Goal: Information Seeking & Learning: Learn about a topic

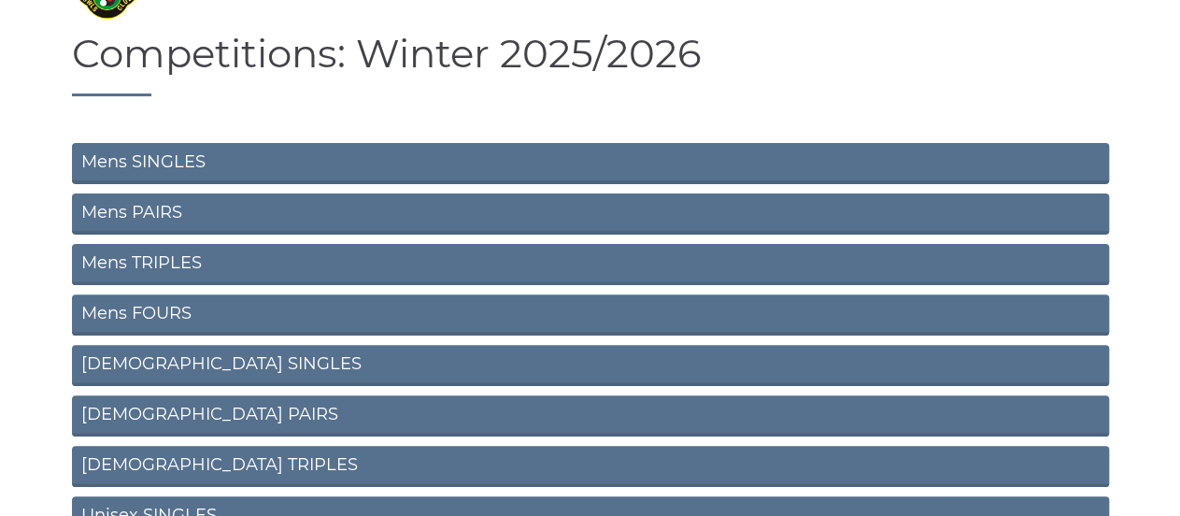
scroll to position [118, 0]
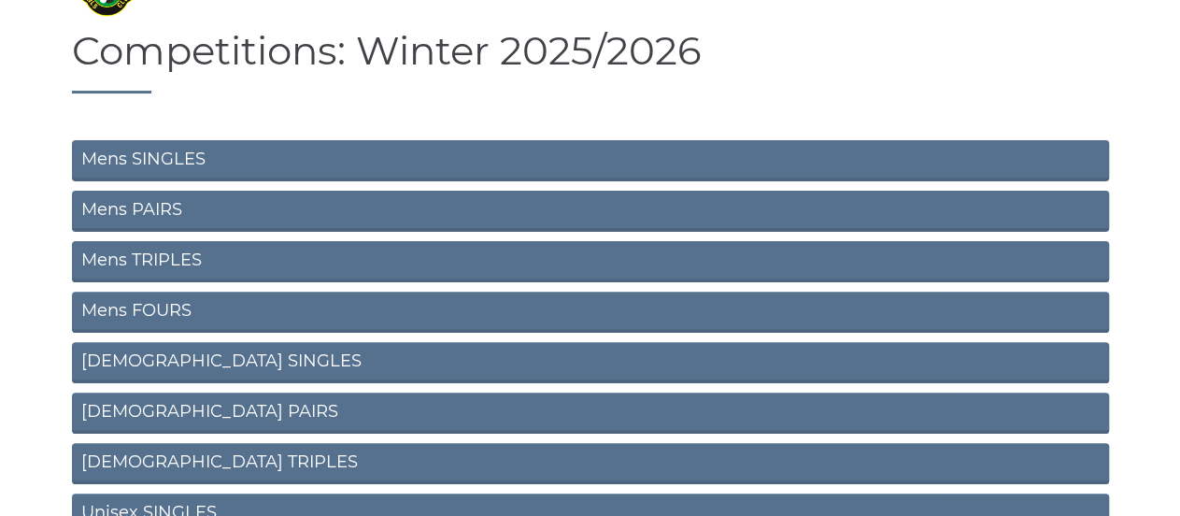
click at [186, 154] on link "Mens SINGLES" at bounding box center [590, 160] width 1037 height 41
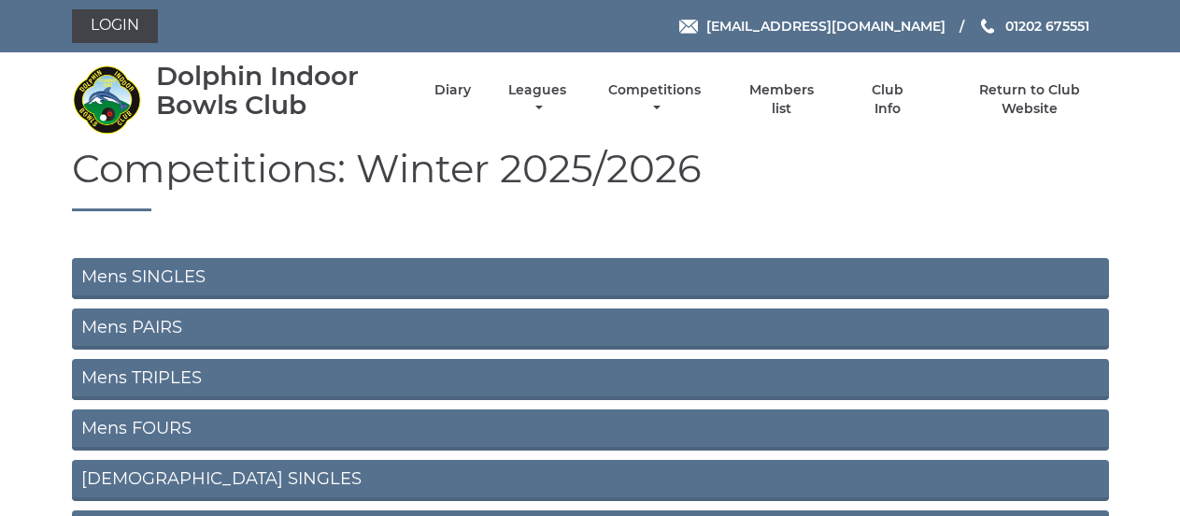
scroll to position [118, 0]
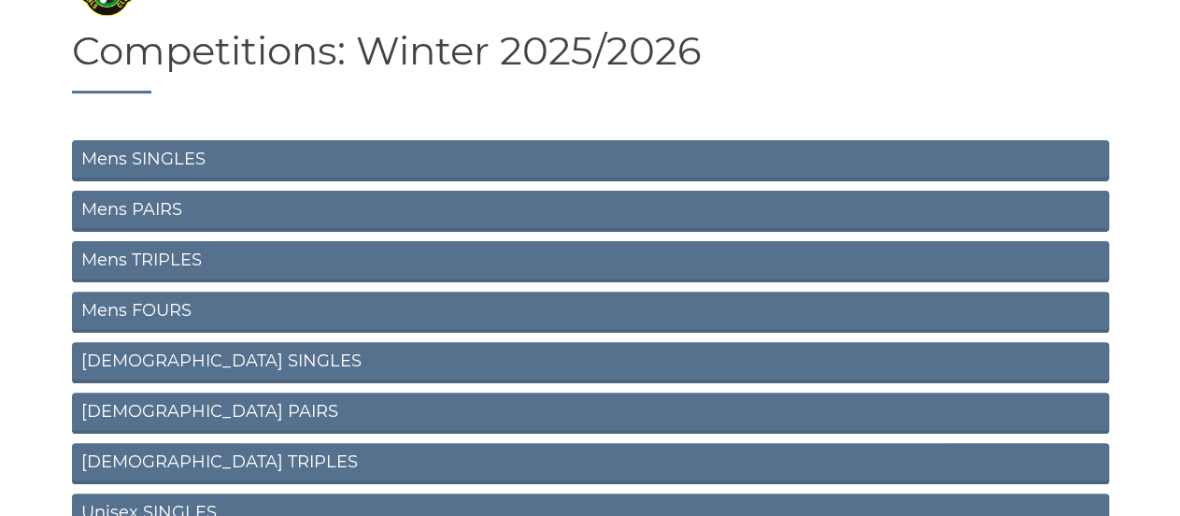
click at [142, 209] on link "Mens PAIRS" at bounding box center [590, 211] width 1037 height 41
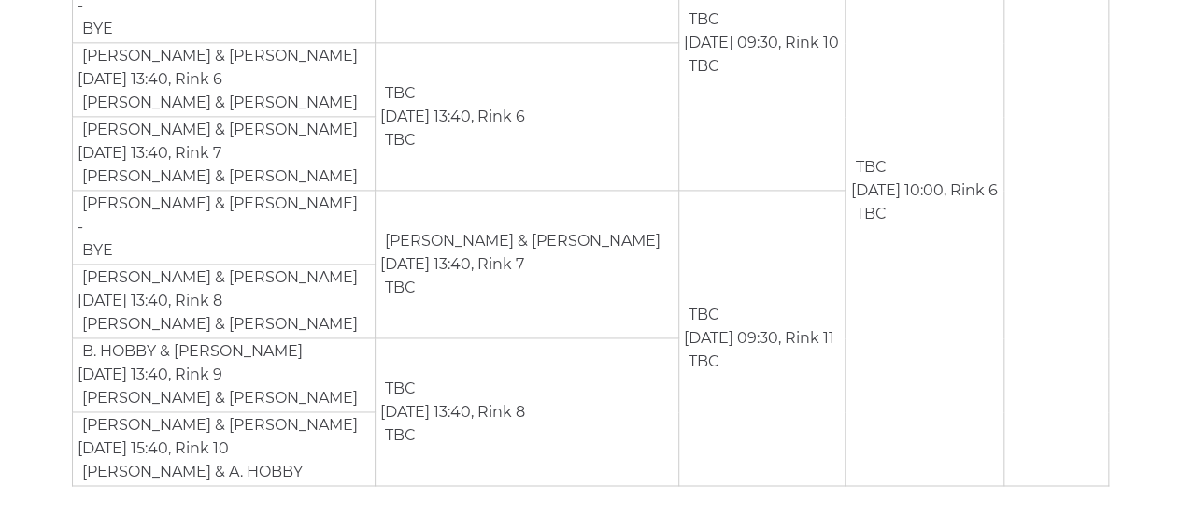
scroll to position [1061, 0]
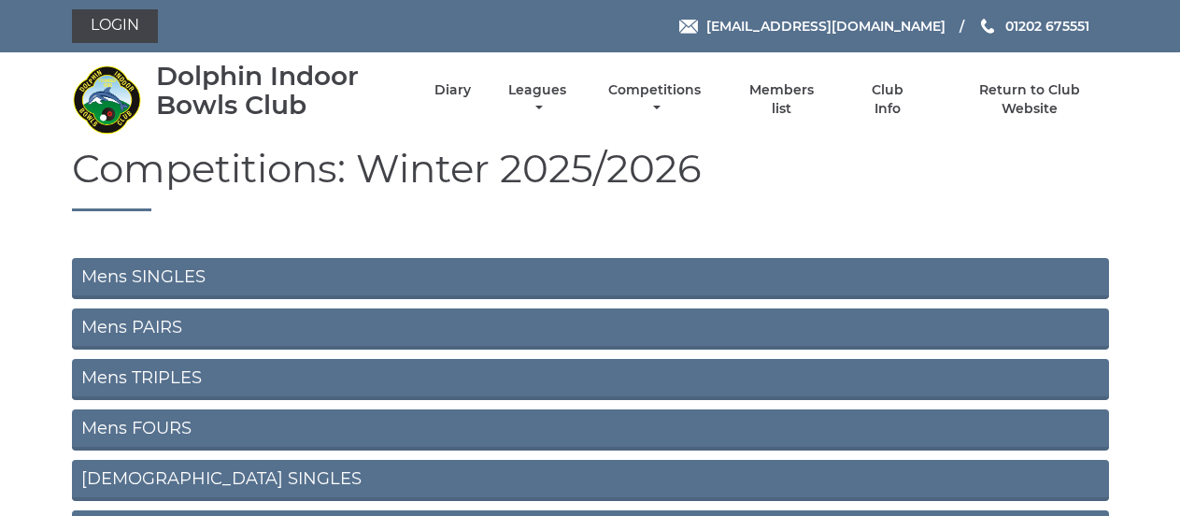
scroll to position [118, 0]
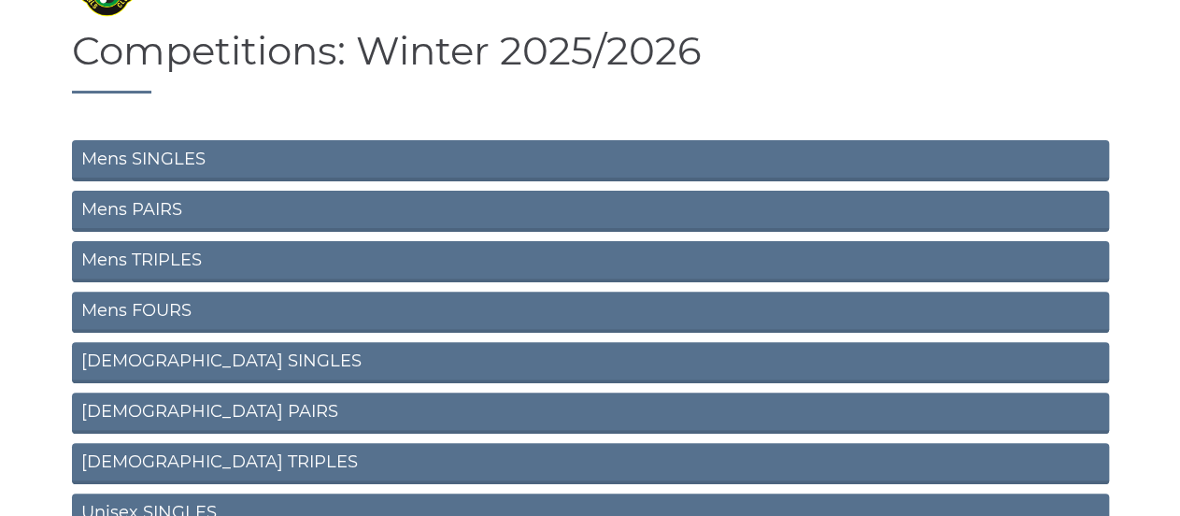
click at [186, 264] on link "Mens TRIPLES" at bounding box center [590, 261] width 1037 height 41
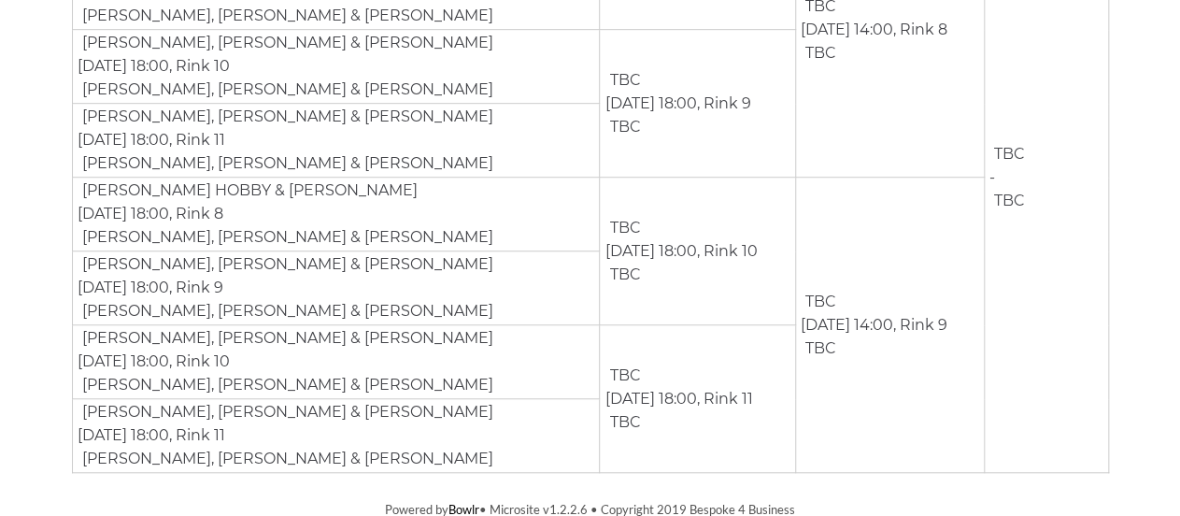
scroll to position [472, 0]
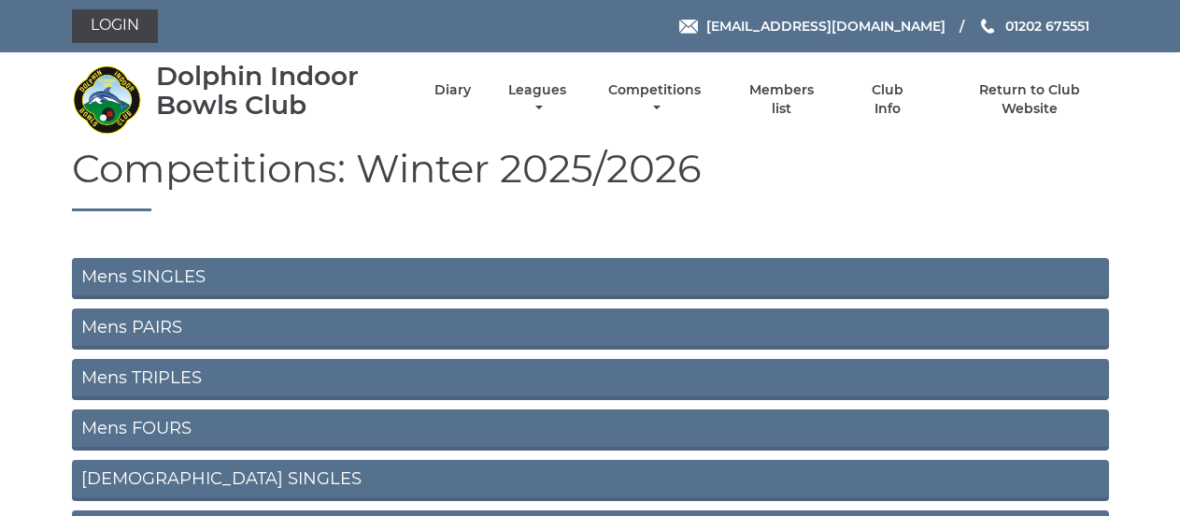
scroll to position [118, 0]
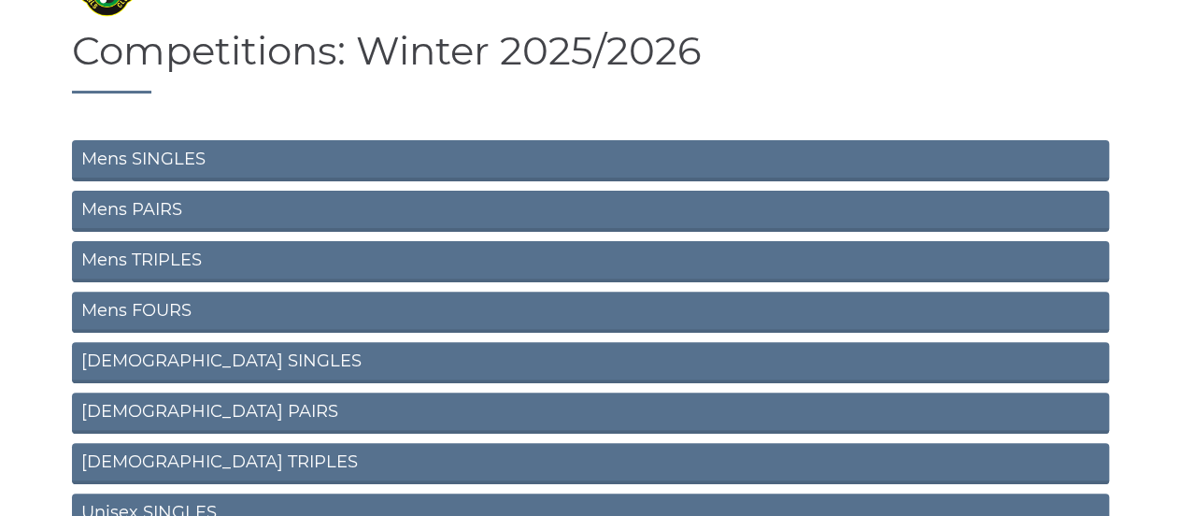
click at [153, 308] on link "Mens FOURS" at bounding box center [590, 311] width 1037 height 41
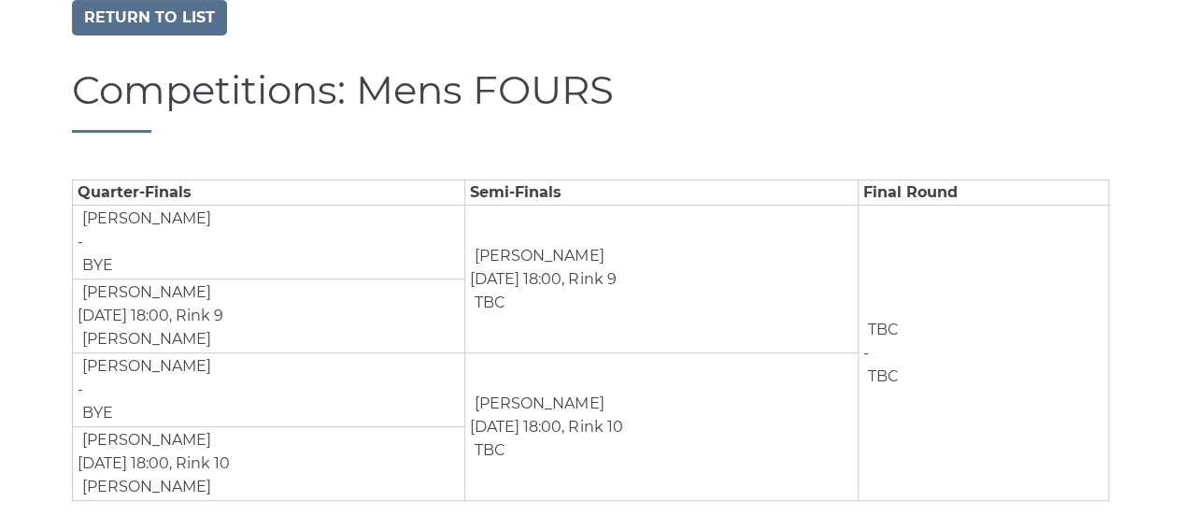
scroll to position [145, 0]
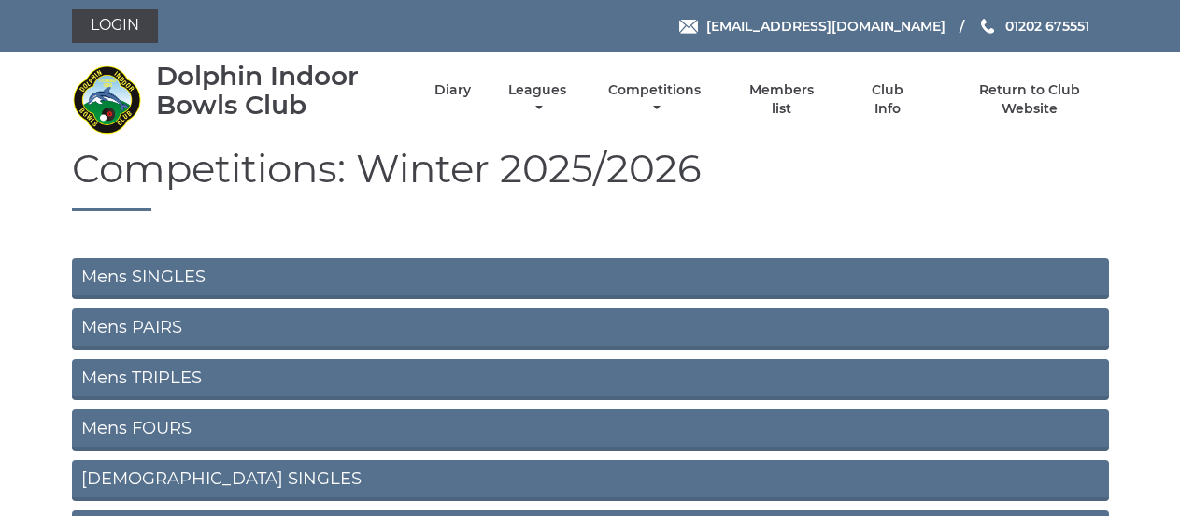
scroll to position [118, 0]
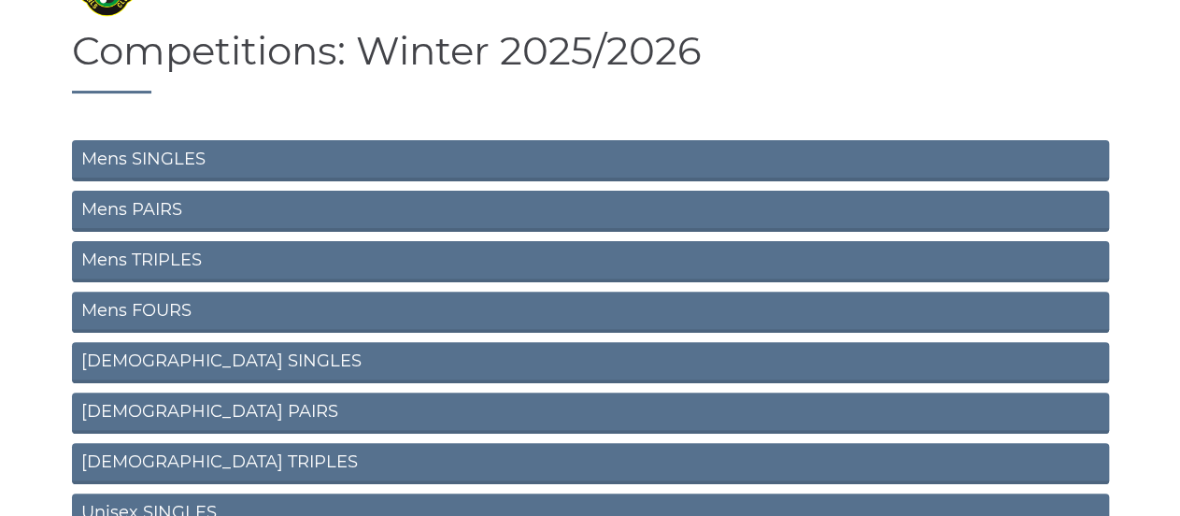
click at [162, 406] on link "[DEMOGRAPHIC_DATA] PAIRS" at bounding box center [590, 412] width 1037 height 41
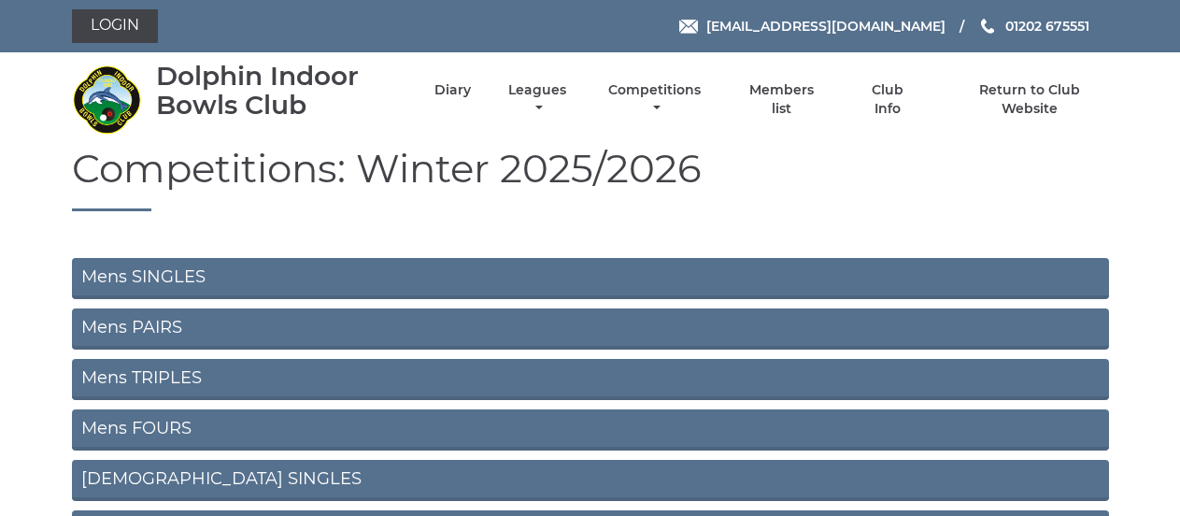
scroll to position [118, 0]
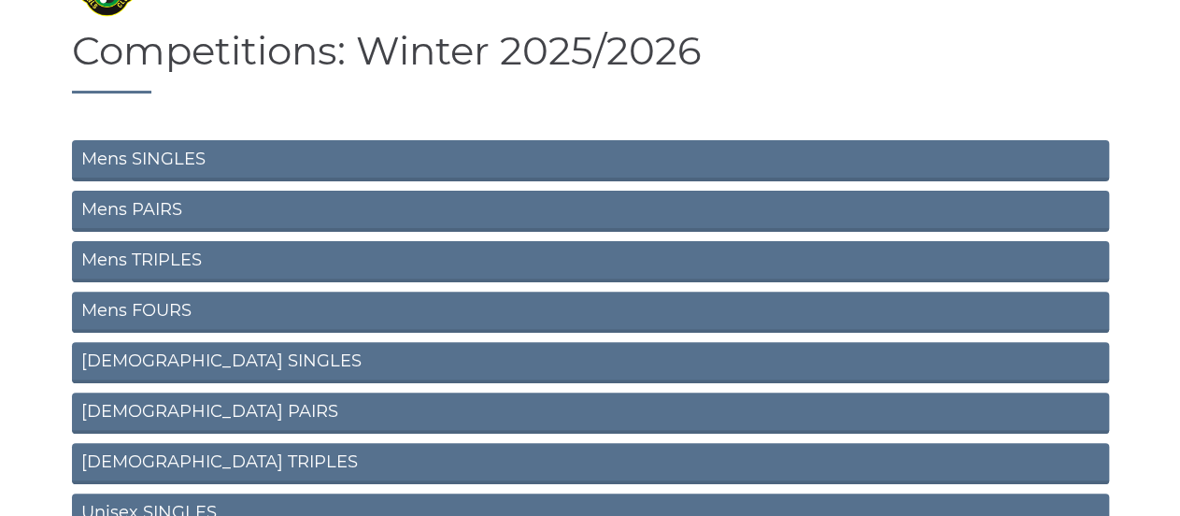
click at [186, 461] on link "[DEMOGRAPHIC_DATA] TRIPLES" at bounding box center [590, 463] width 1037 height 41
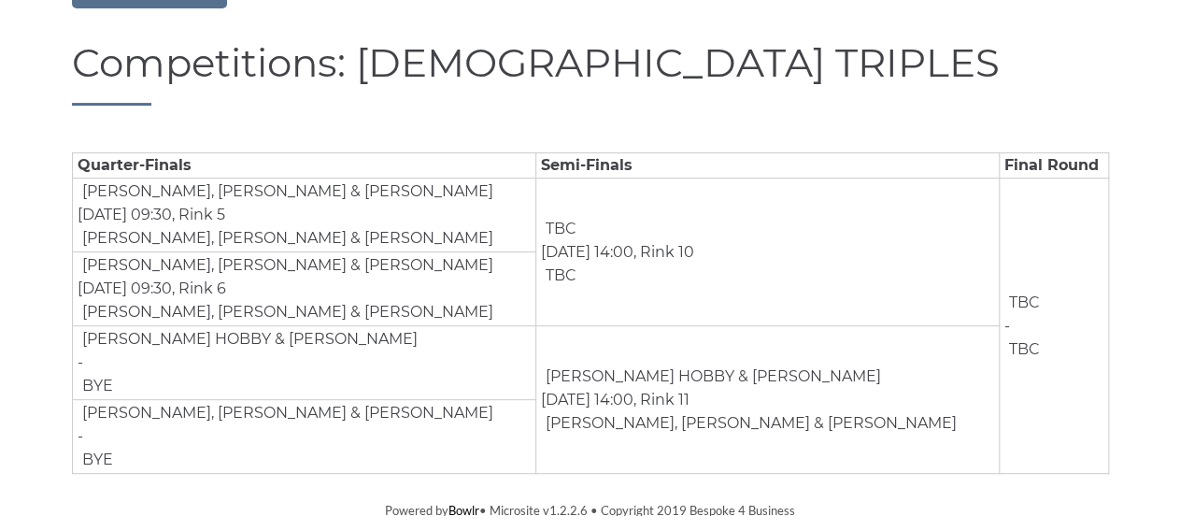
scroll to position [177, 0]
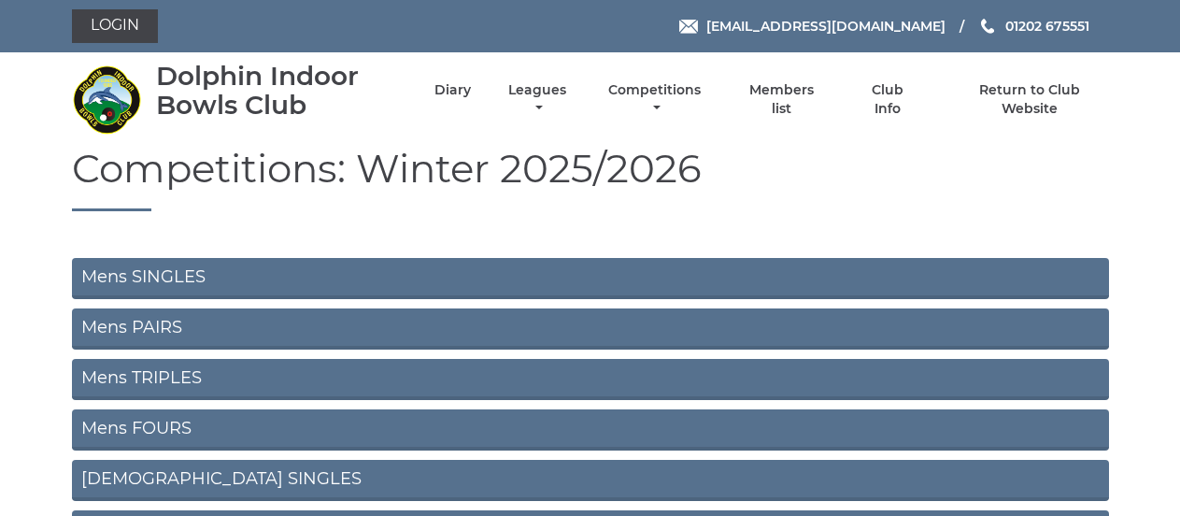
scroll to position [118, 0]
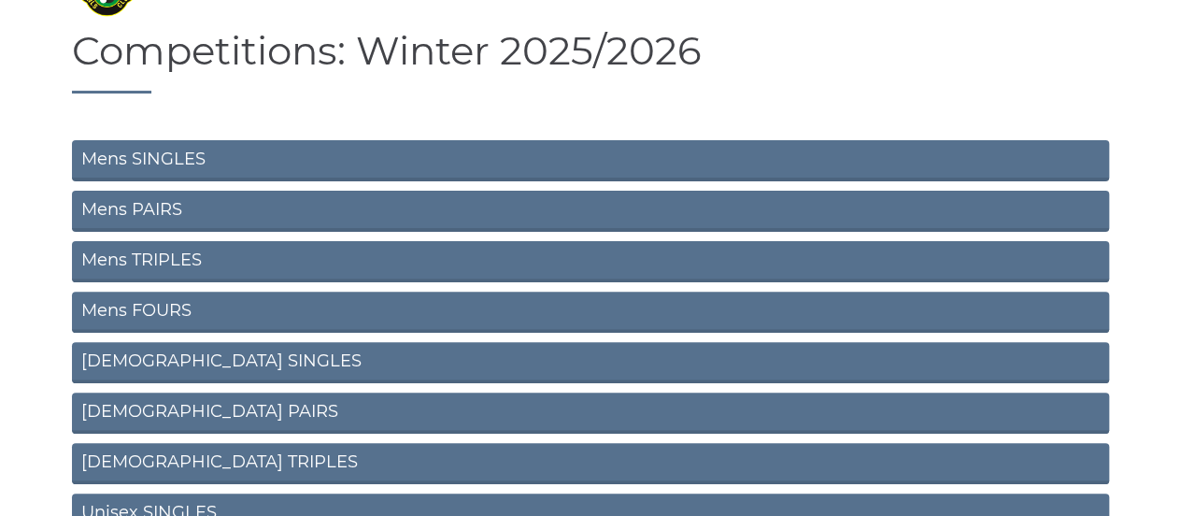
click at [192, 502] on link "Unisex SINGLES" at bounding box center [590, 513] width 1037 height 41
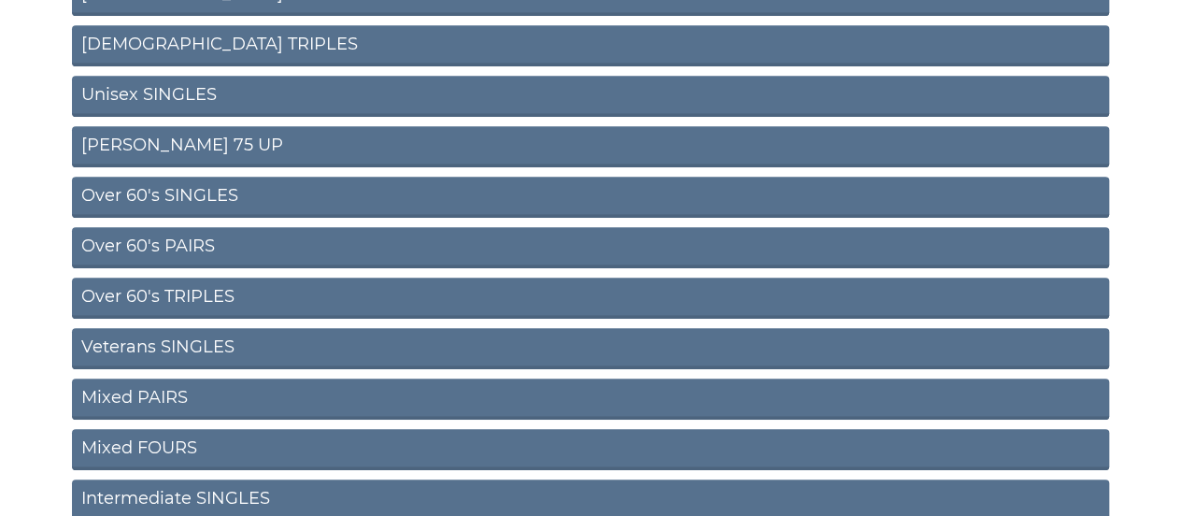
scroll to position [538, 0]
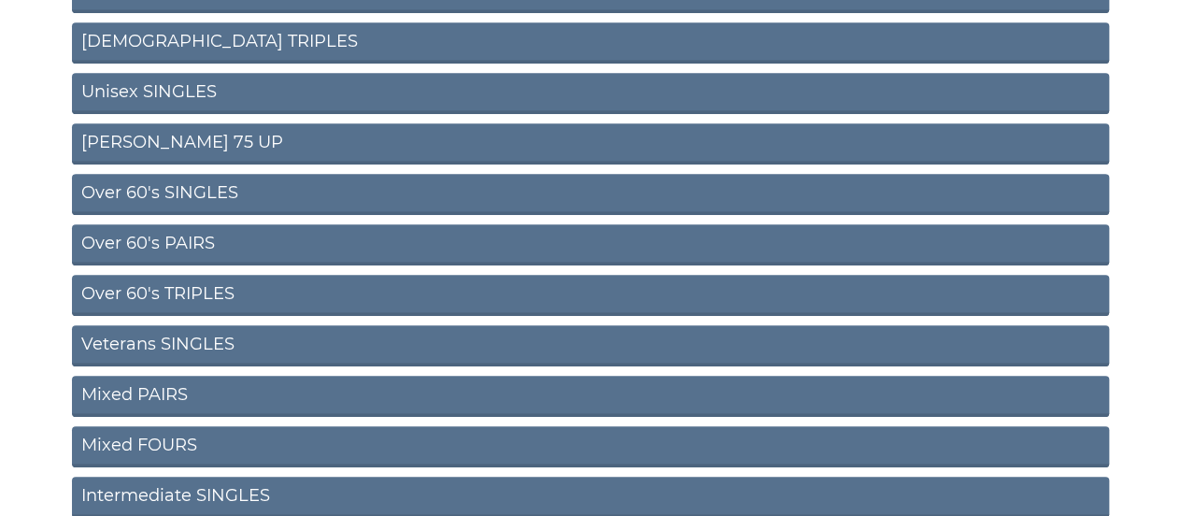
click at [181, 143] on link "[PERSON_NAME] 75 UP" at bounding box center [590, 143] width 1037 height 41
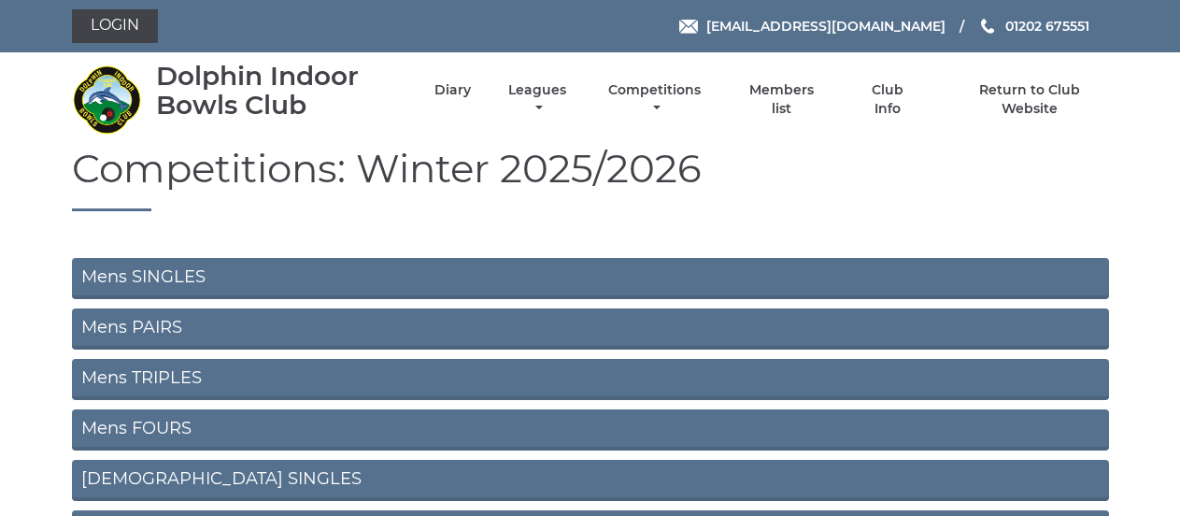
scroll to position [538, 0]
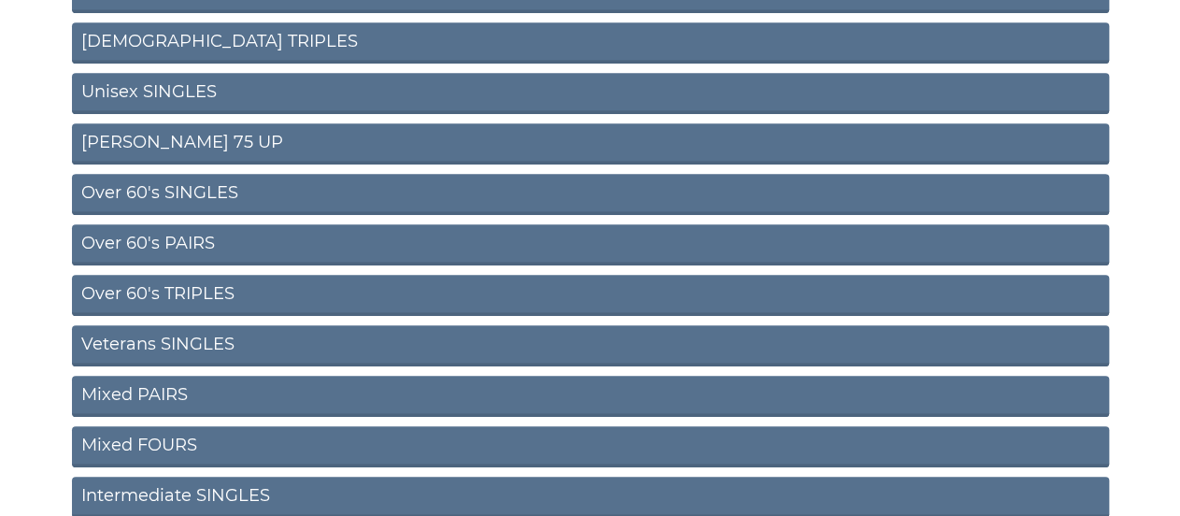
click at [213, 189] on link "Over 60's SINGLES" at bounding box center [590, 194] width 1037 height 41
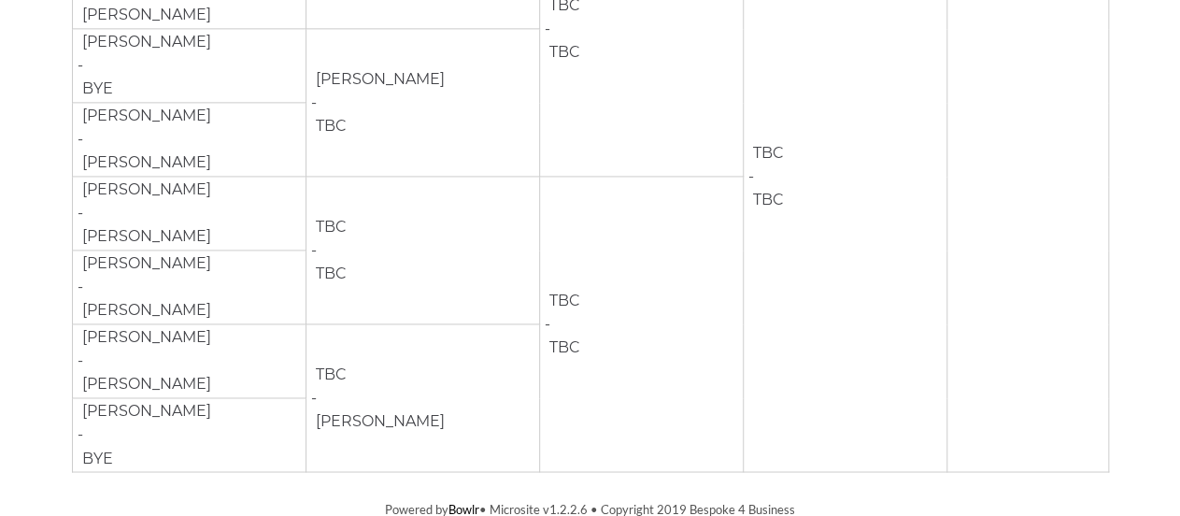
scroll to position [1031, 0]
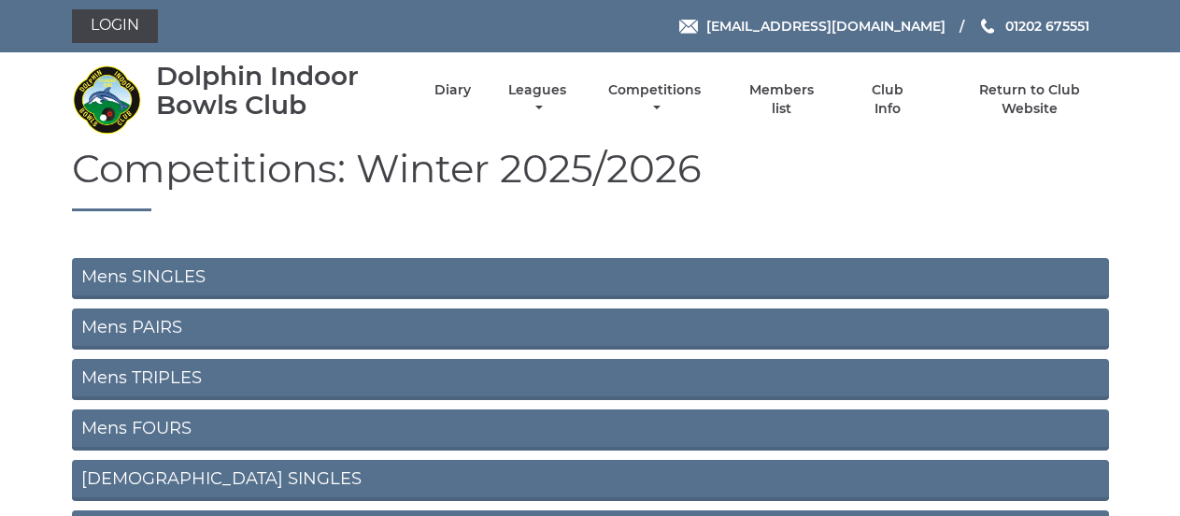
scroll to position [538, 0]
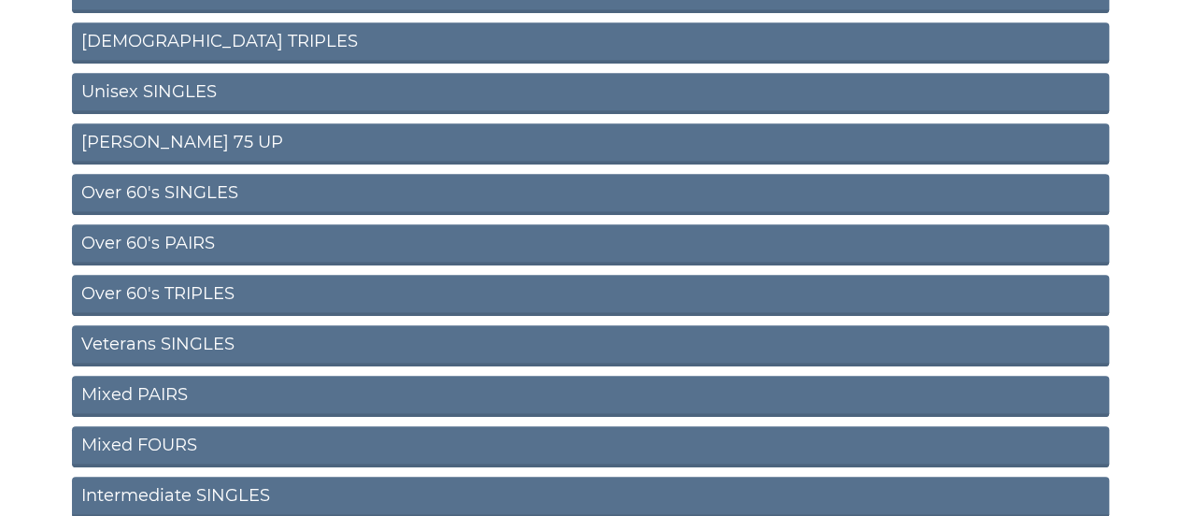
click at [190, 239] on link "Over 60's PAIRS" at bounding box center [590, 244] width 1037 height 41
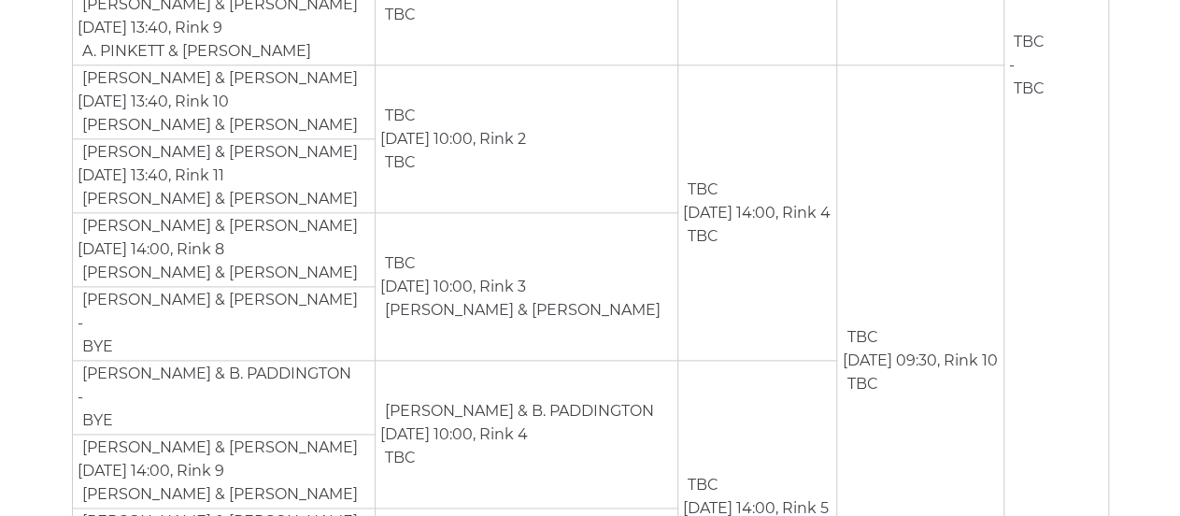
scroll to position [880, 0]
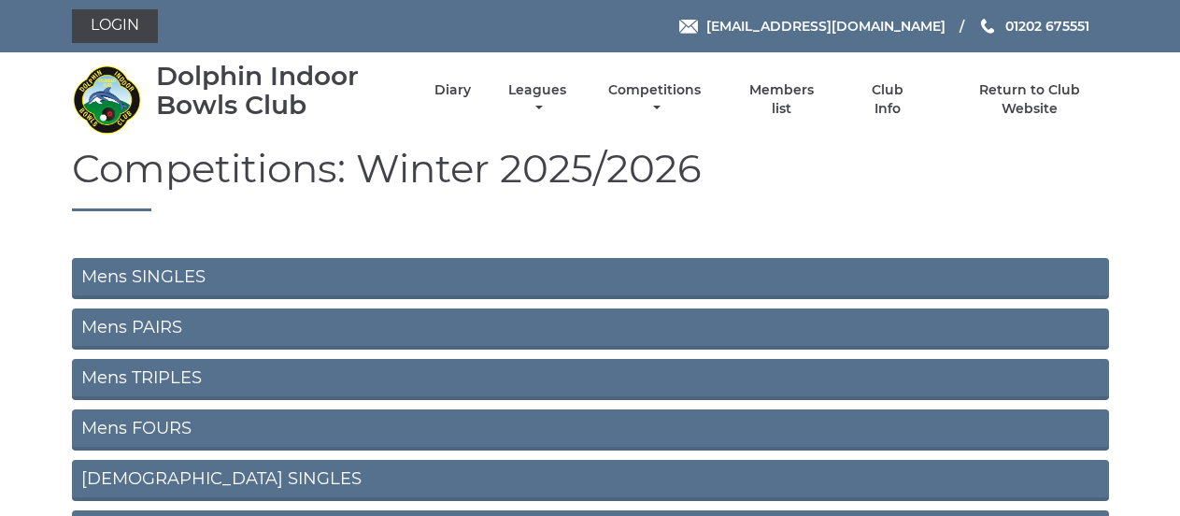
scroll to position [538, 0]
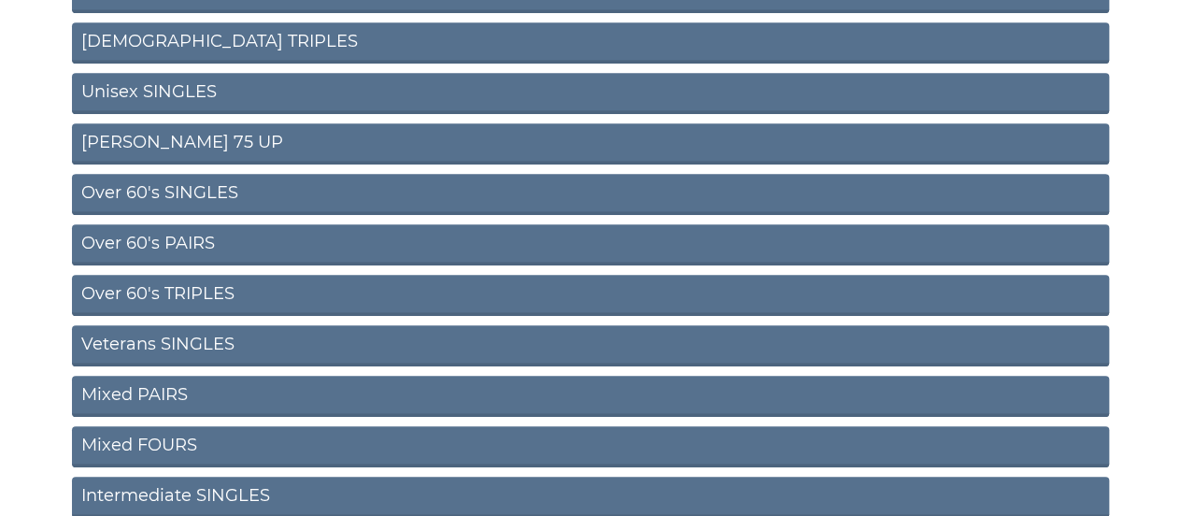
click at [213, 335] on link "Veterans SINGLES" at bounding box center [590, 345] width 1037 height 41
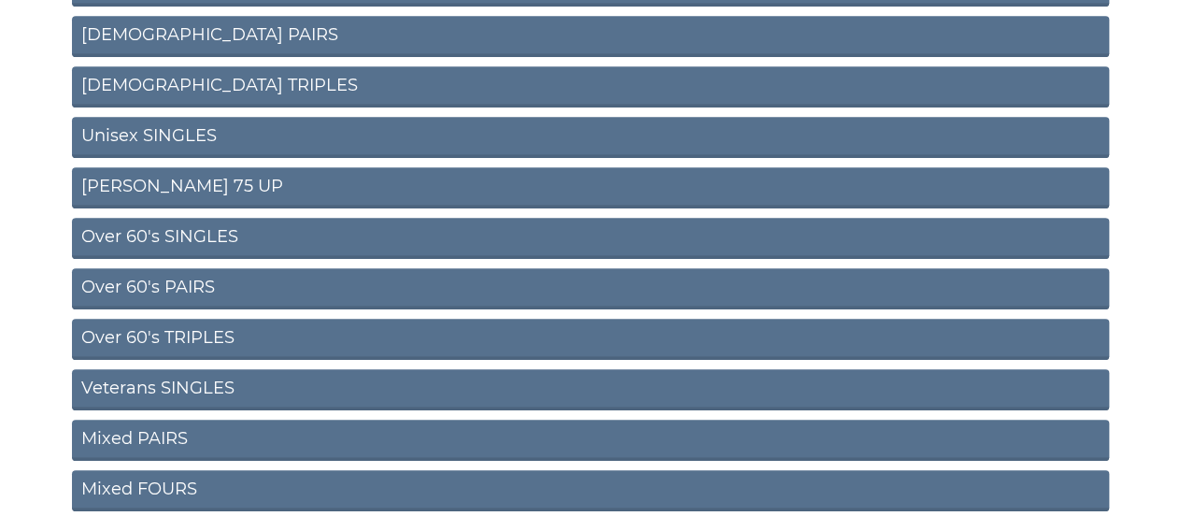
scroll to position [495, 0]
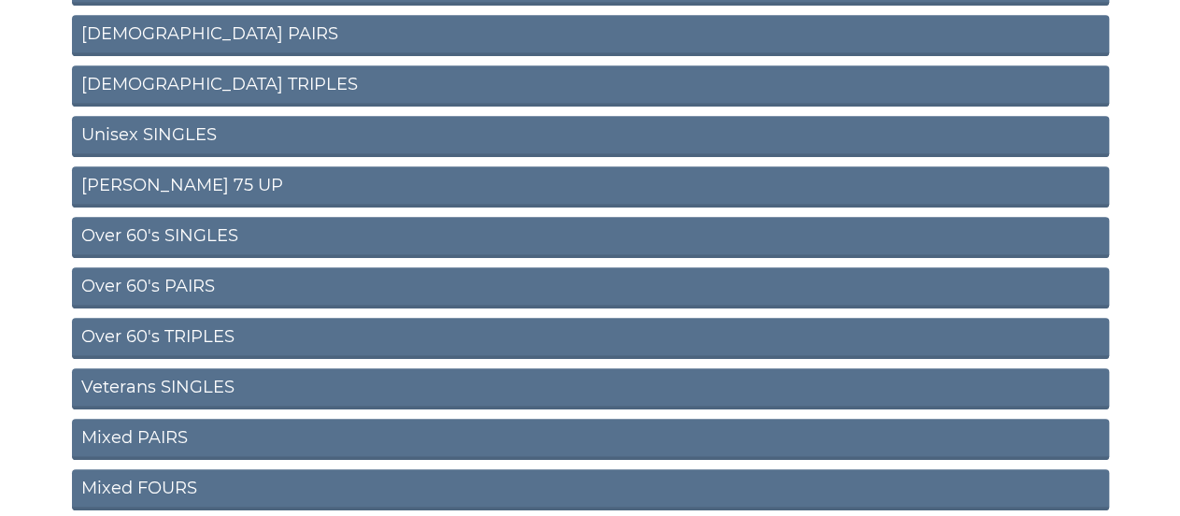
click at [167, 434] on link "Mixed PAIRS" at bounding box center [590, 439] width 1037 height 41
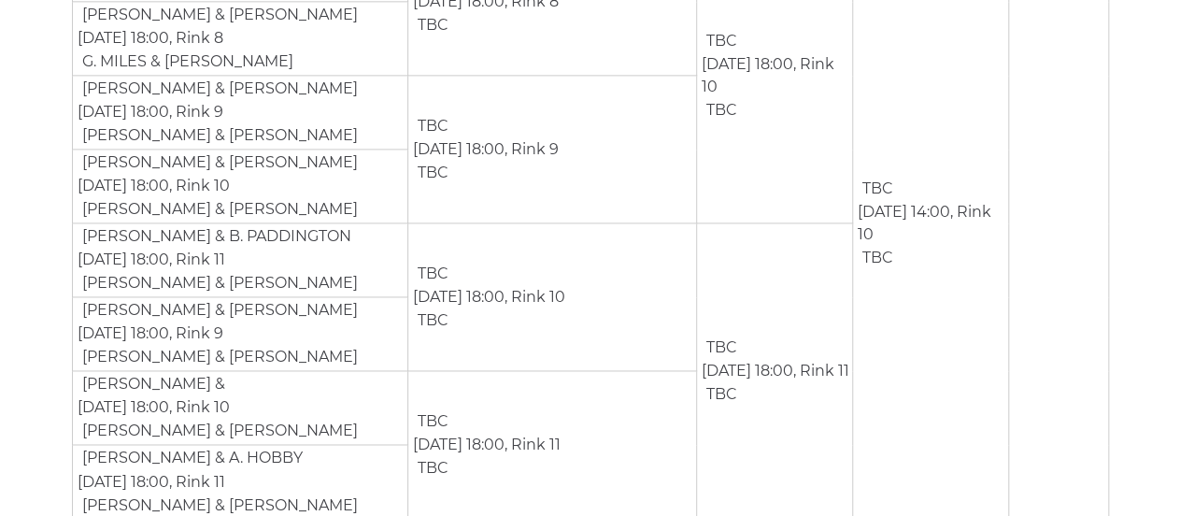
scroll to position [1061, 0]
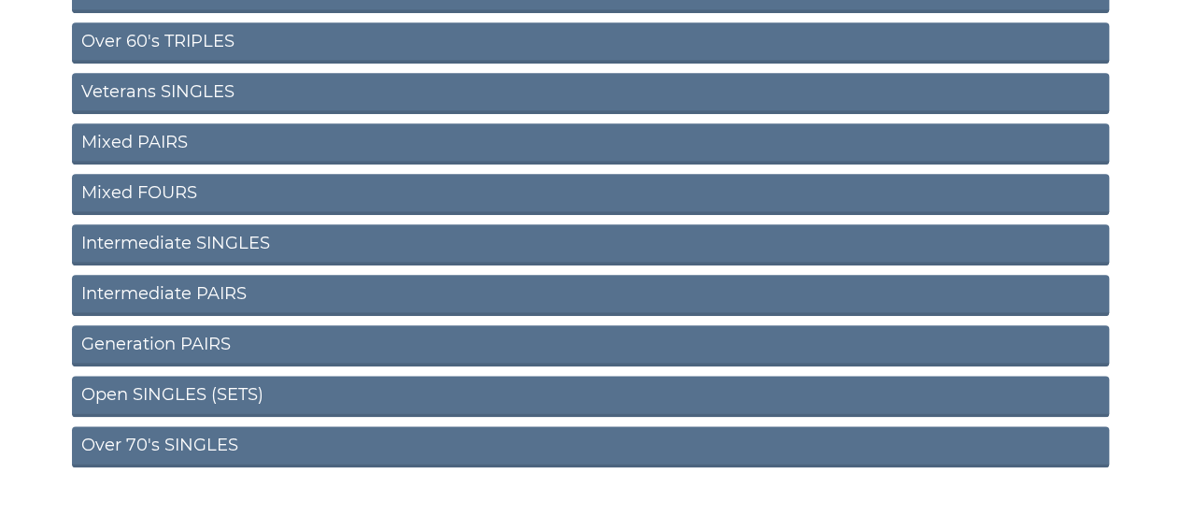
scroll to position [810, 0]
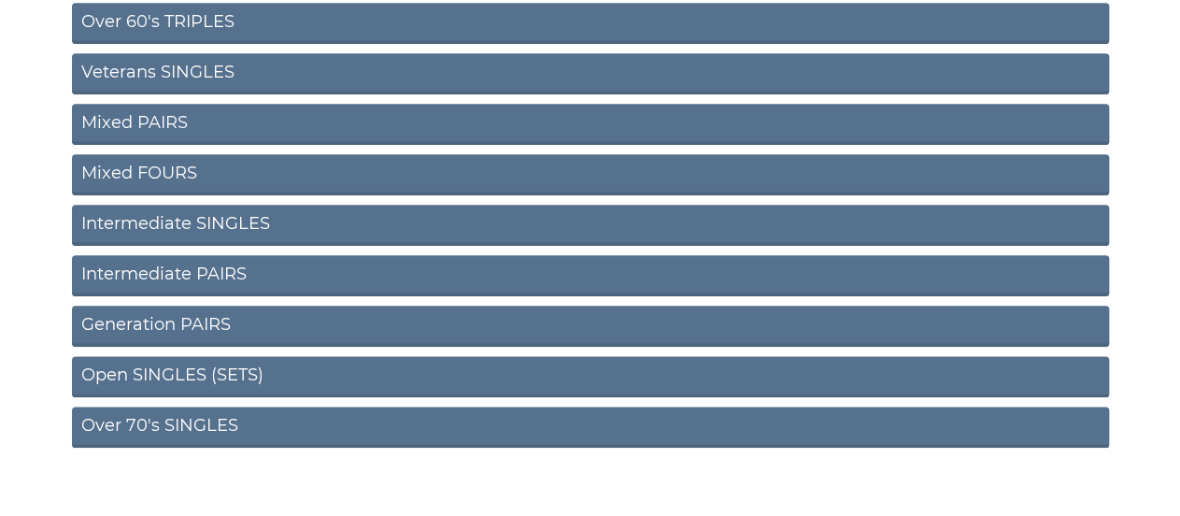
click at [192, 424] on link "Over 70's SINGLES" at bounding box center [590, 426] width 1037 height 41
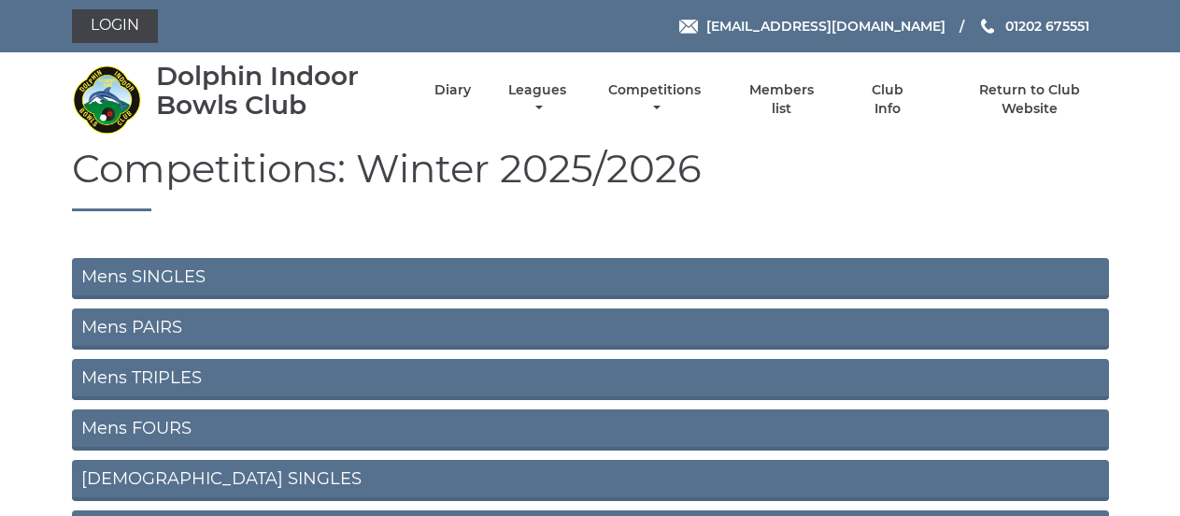
scroll to position [802, 0]
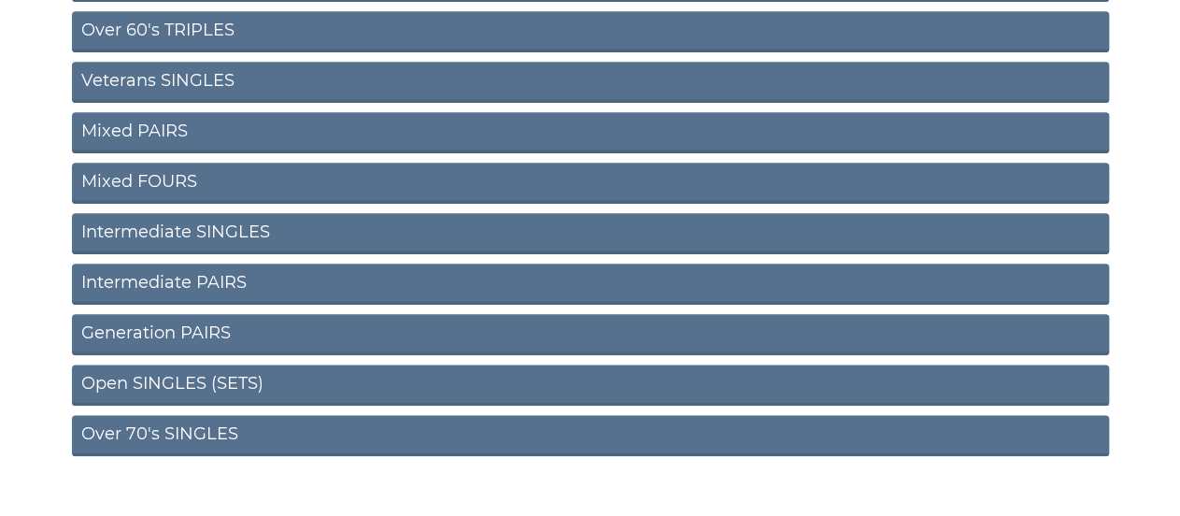
click at [180, 332] on link "Generation PAIRS" at bounding box center [590, 334] width 1037 height 41
